Goal: Information Seeking & Learning: Learn about a topic

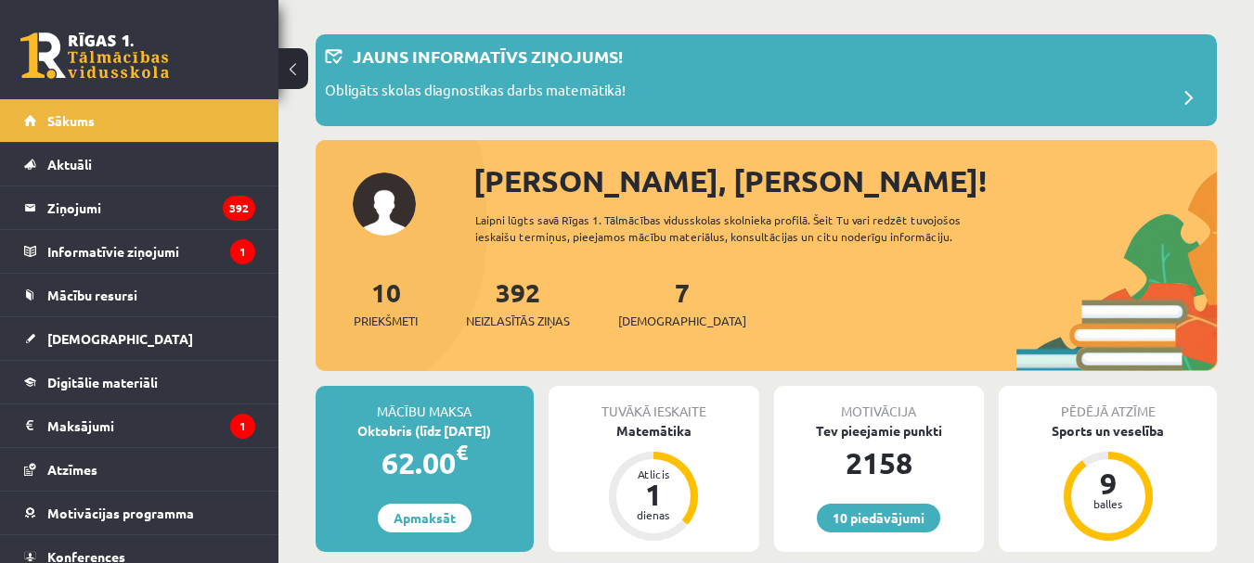
scroll to position [239, 0]
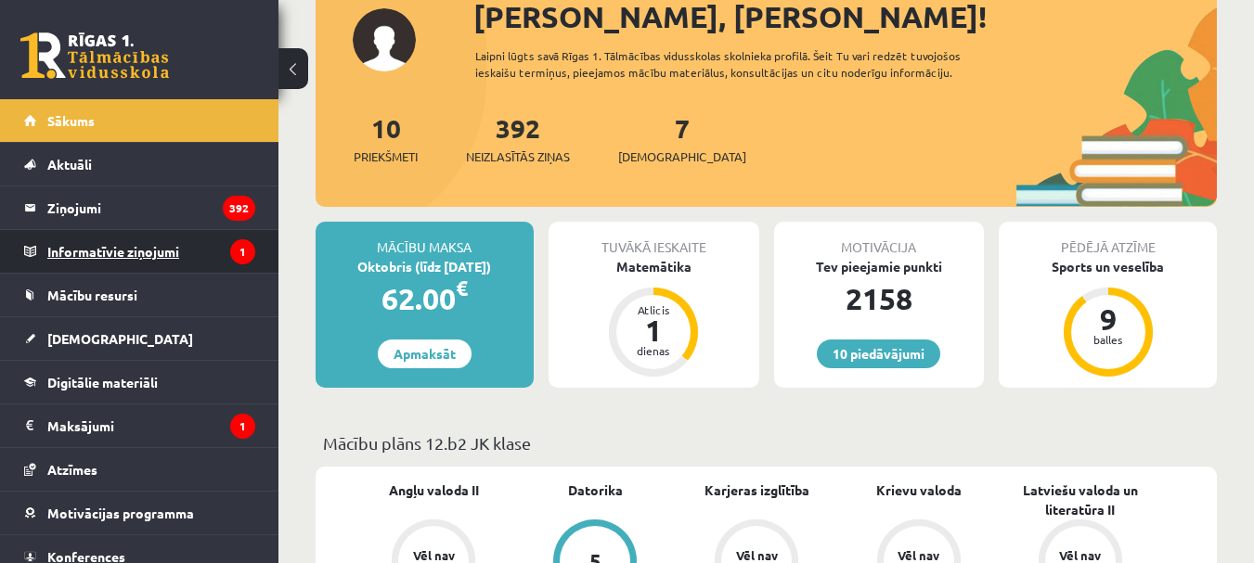
click at [156, 249] on legend "Informatīvie ziņojumi 1" at bounding box center [151, 251] width 208 height 43
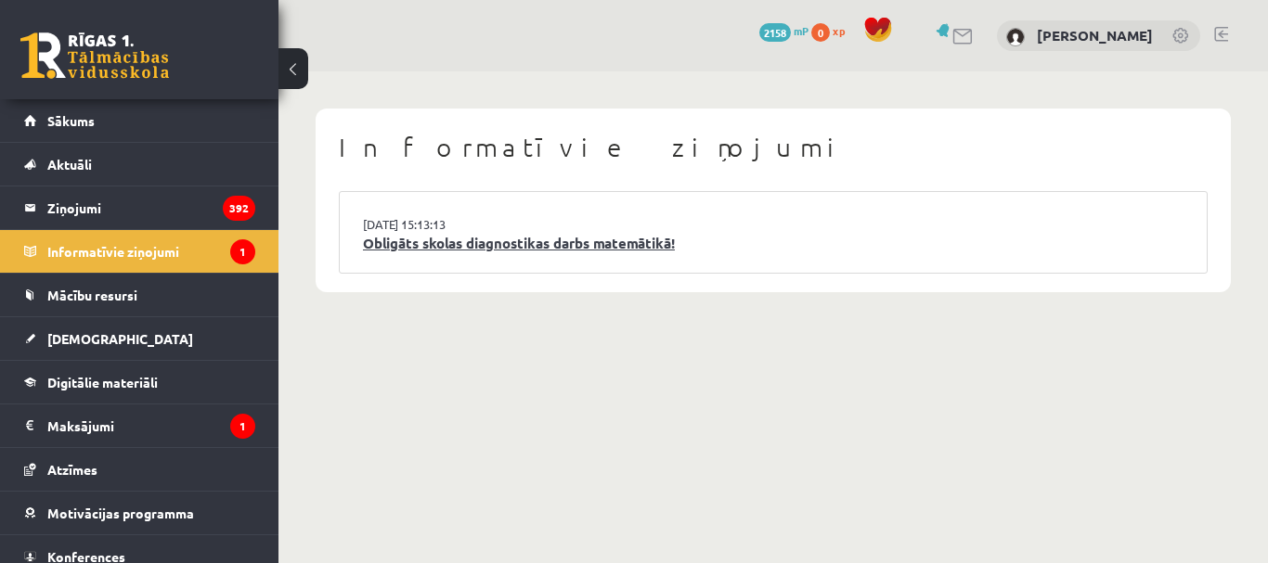
click at [419, 249] on link "Obligāts skolas diagnostikas darbs matemātikā!" at bounding box center [773, 243] width 820 height 21
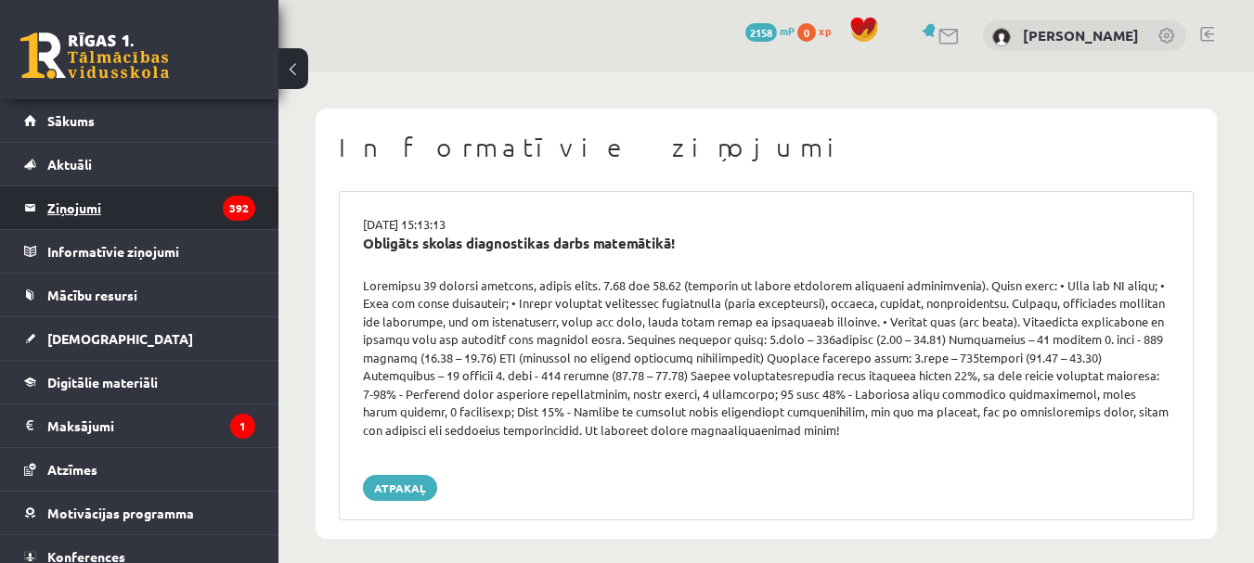
click at [81, 203] on legend "Ziņojumi 392" at bounding box center [151, 208] width 208 height 43
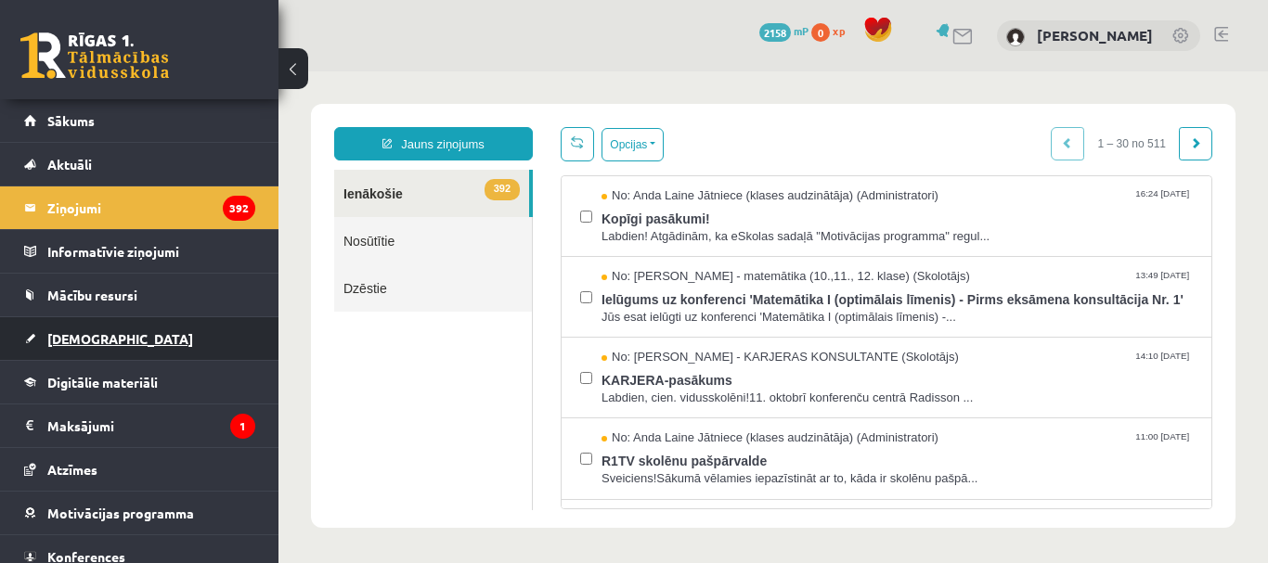
click at [62, 334] on span "[DEMOGRAPHIC_DATA]" at bounding box center [120, 338] width 146 height 17
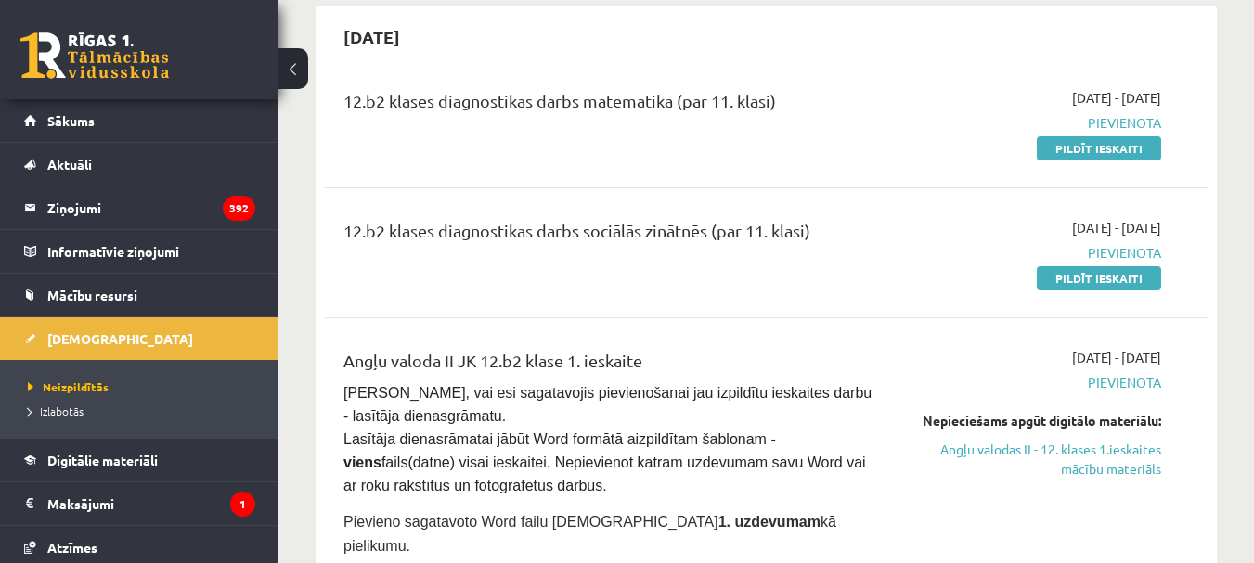
scroll to position [216, 0]
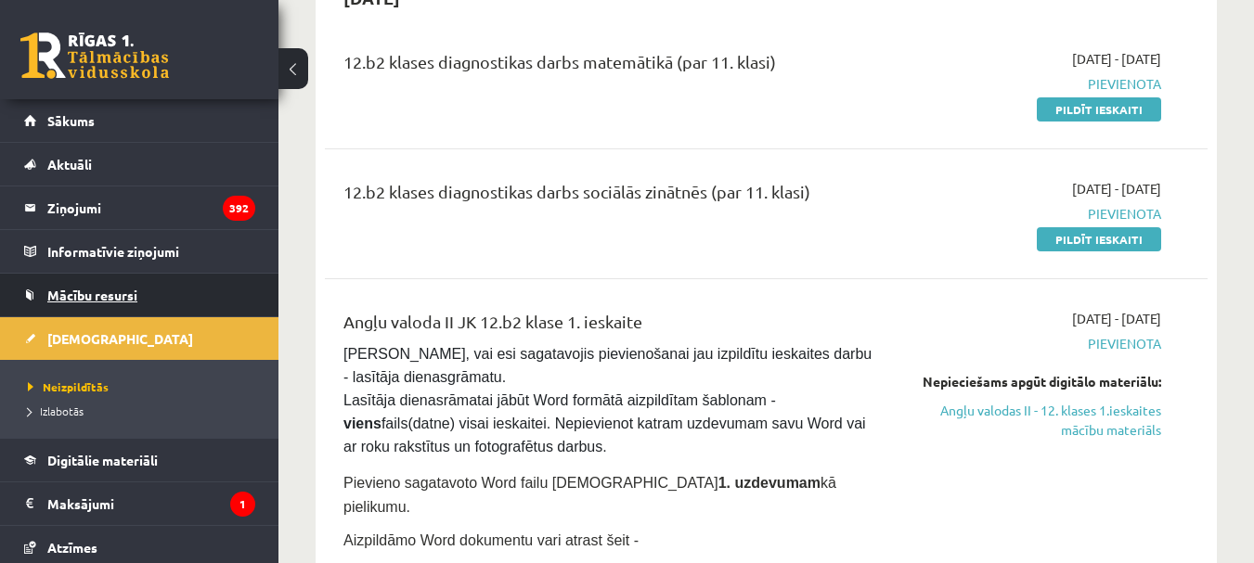
click at [96, 294] on span "Mācību resursi" at bounding box center [92, 295] width 90 height 17
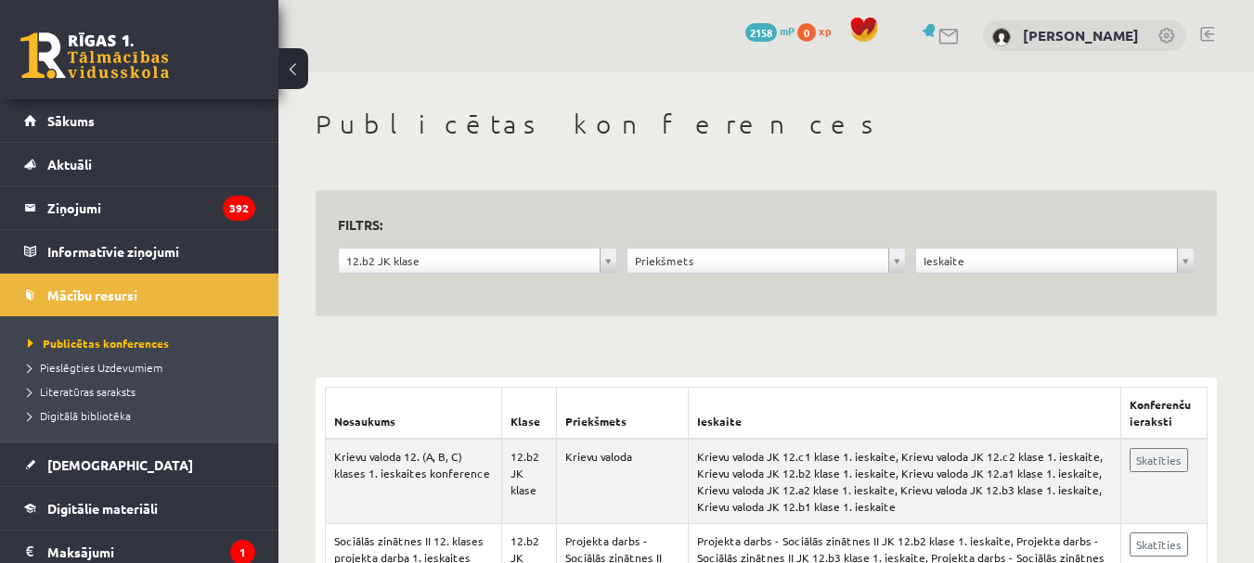
drag, startPoint x: 1257, startPoint y: 143, endPoint x: 792, endPoint y: 148, distance: 465.0
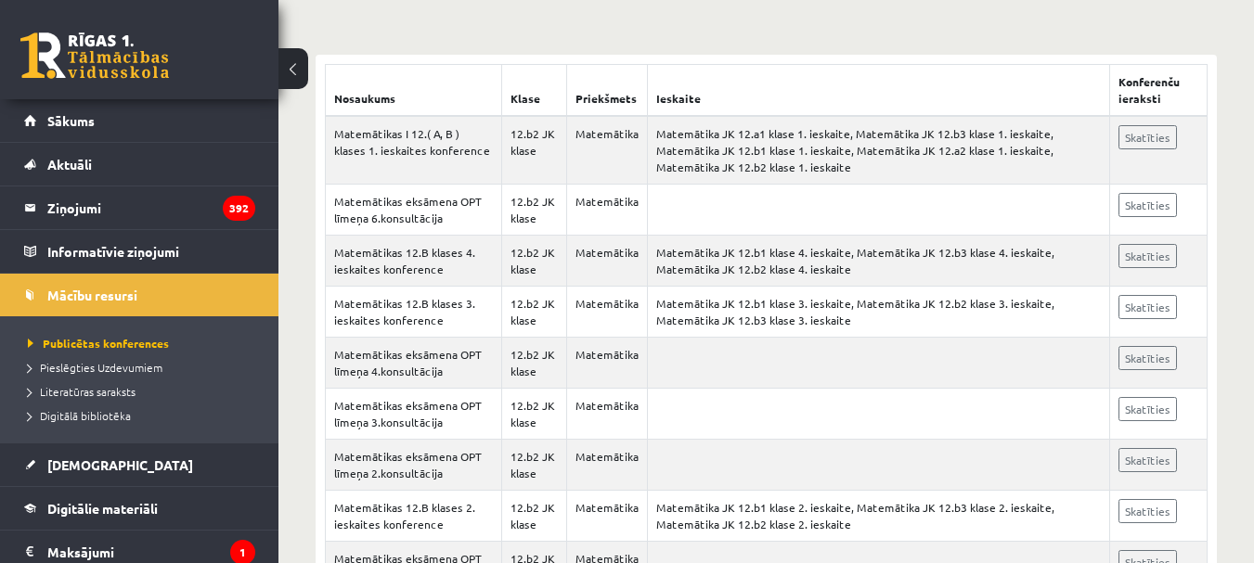
scroll to position [317, 0]
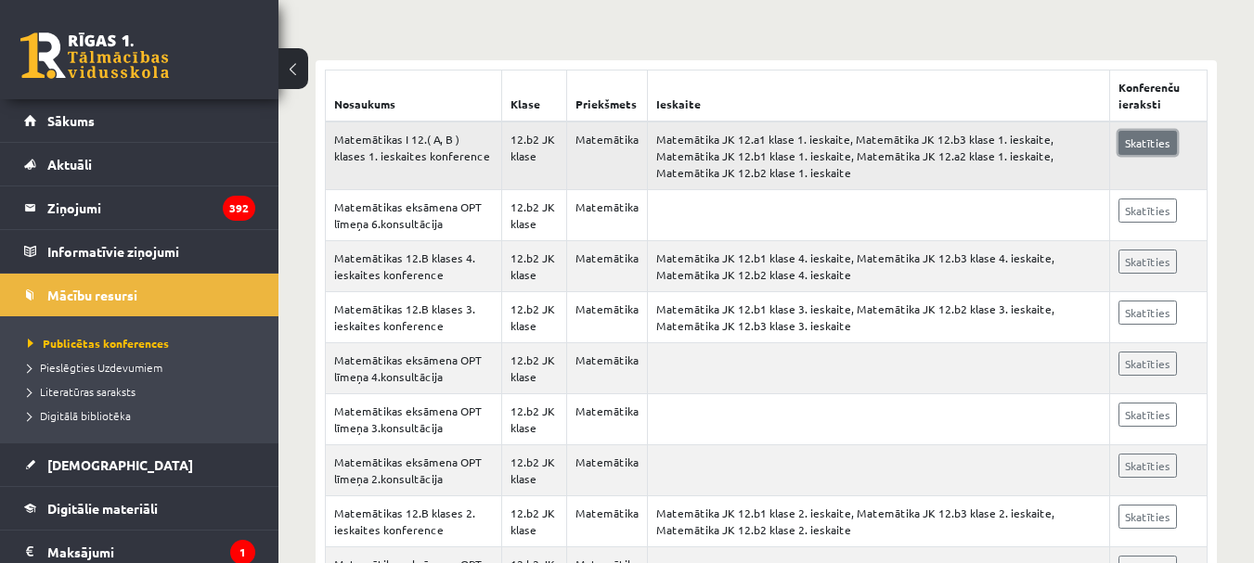
click at [1137, 137] on link "Skatīties" at bounding box center [1147, 143] width 58 height 24
